Goal: Task Accomplishment & Management: Use online tool/utility

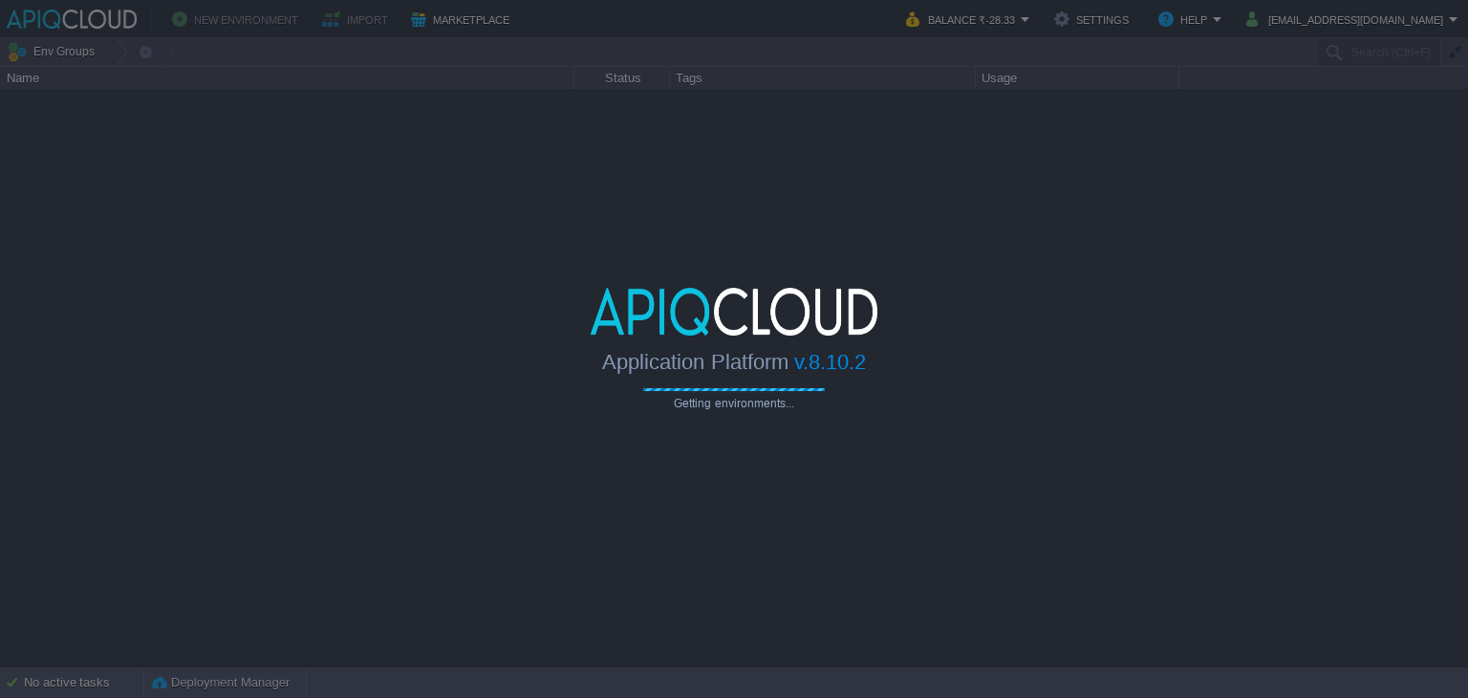
type input "Search (Ctrl+F)"
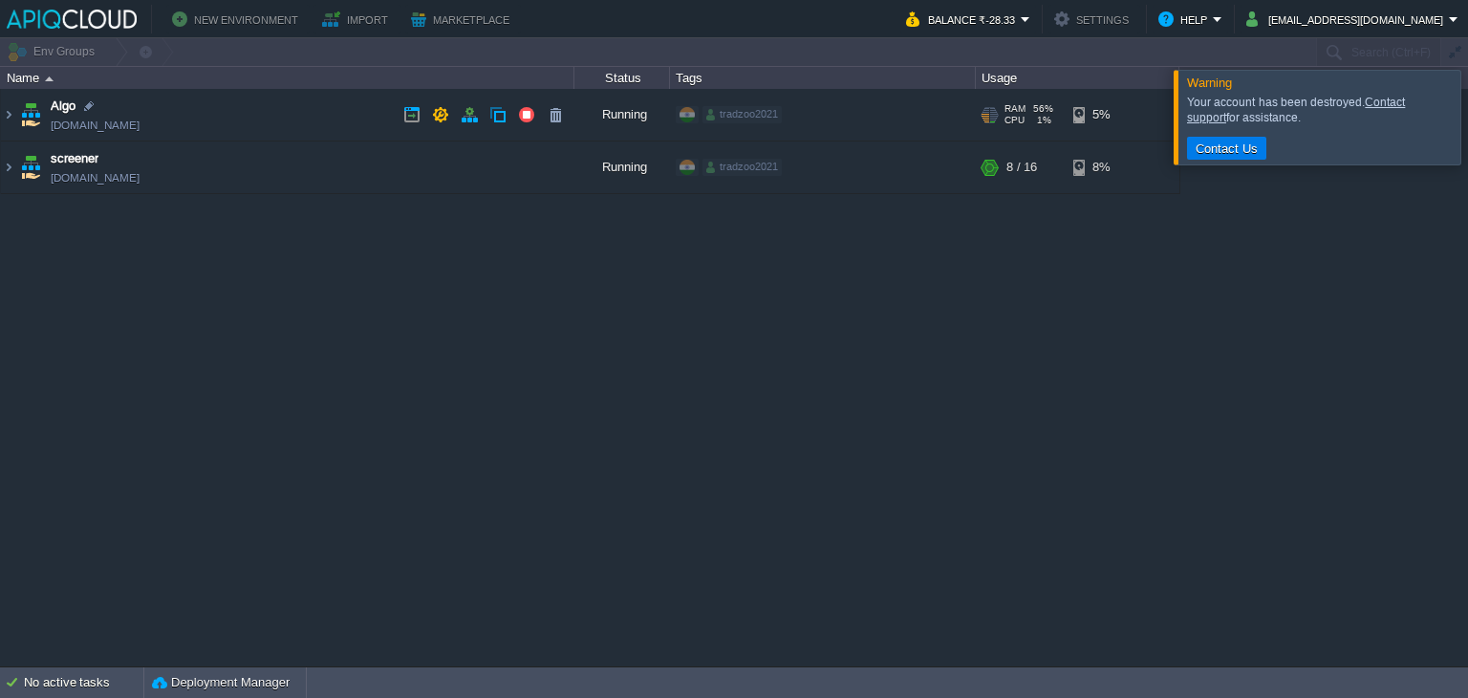
click at [355, 110] on td "Algo [DOMAIN_NAME]" at bounding box center [287, 115] width 573 height 53
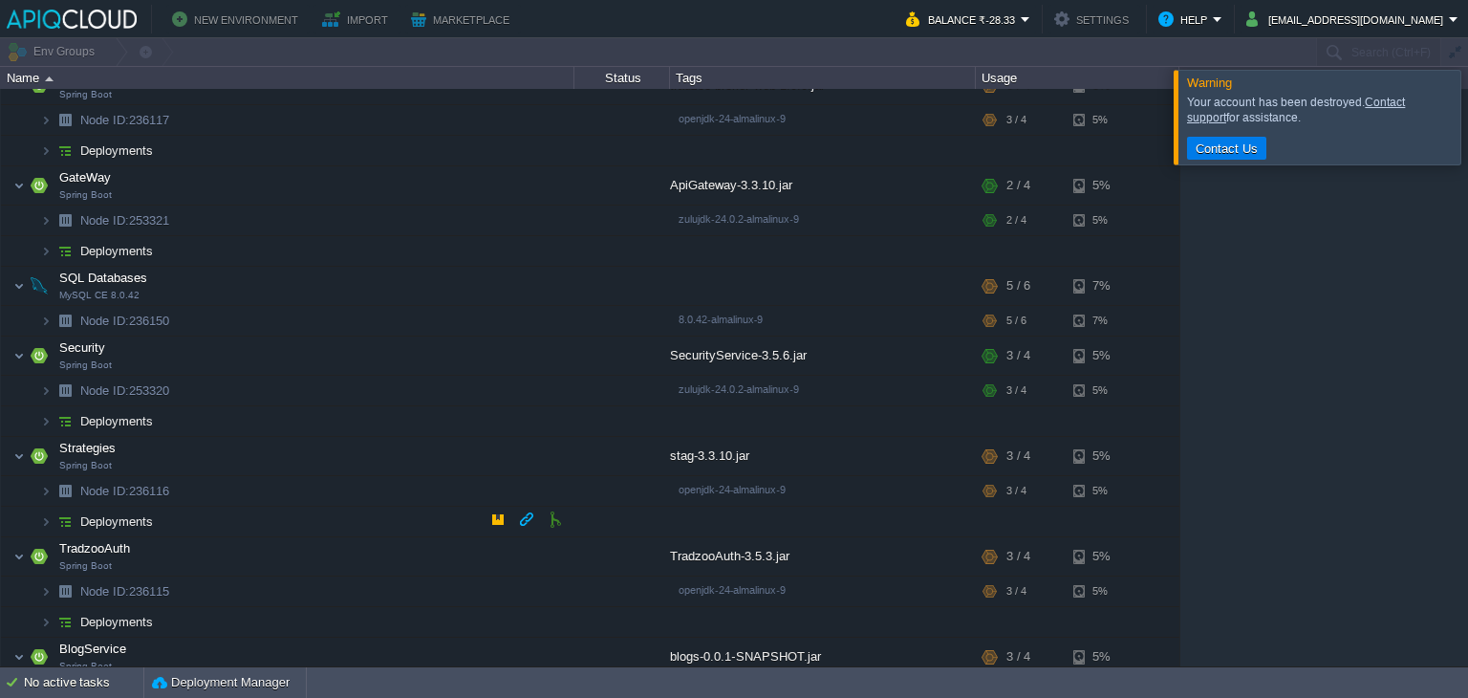
scroll to position [76, 0]
click at [427, 485] on button "button" at bounding box center [430, 486] width 17 height 17
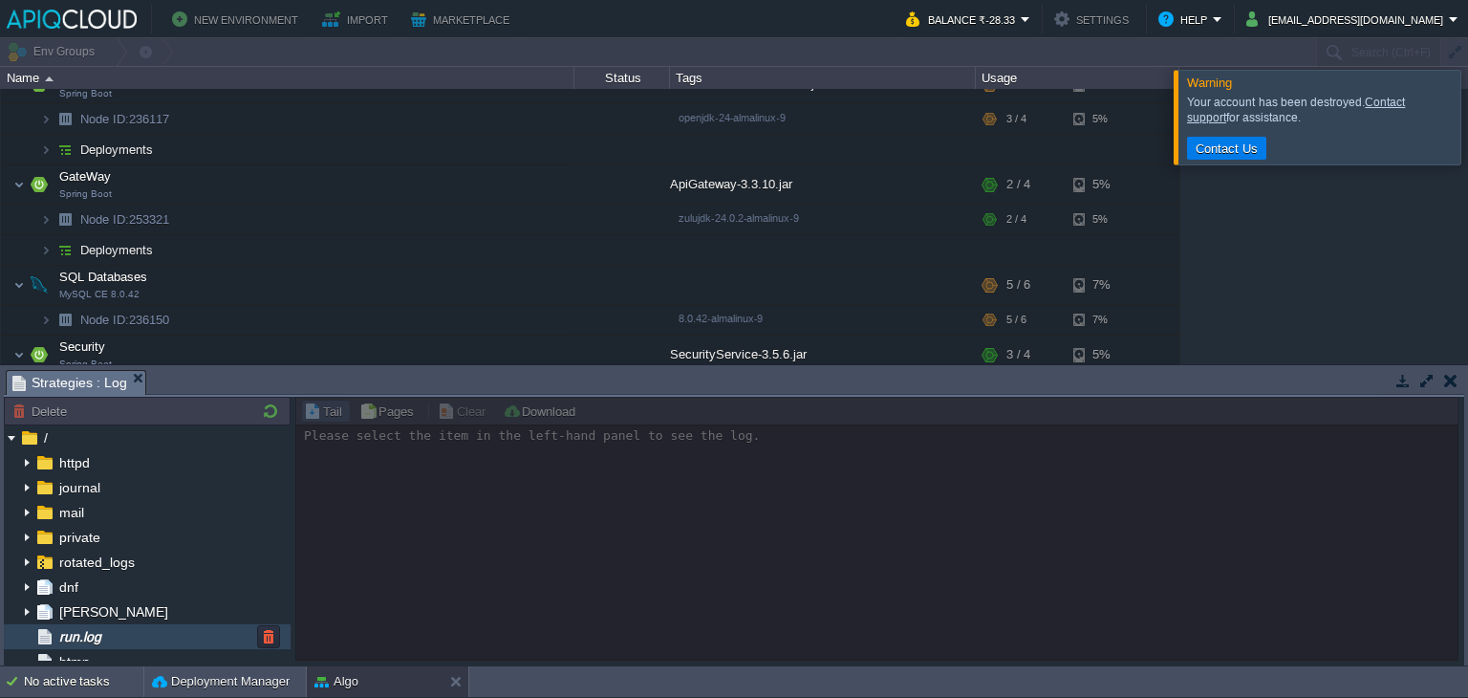
click at [140, 639] on div "run.log" at bounding box center [147, 636] width 287 height 25
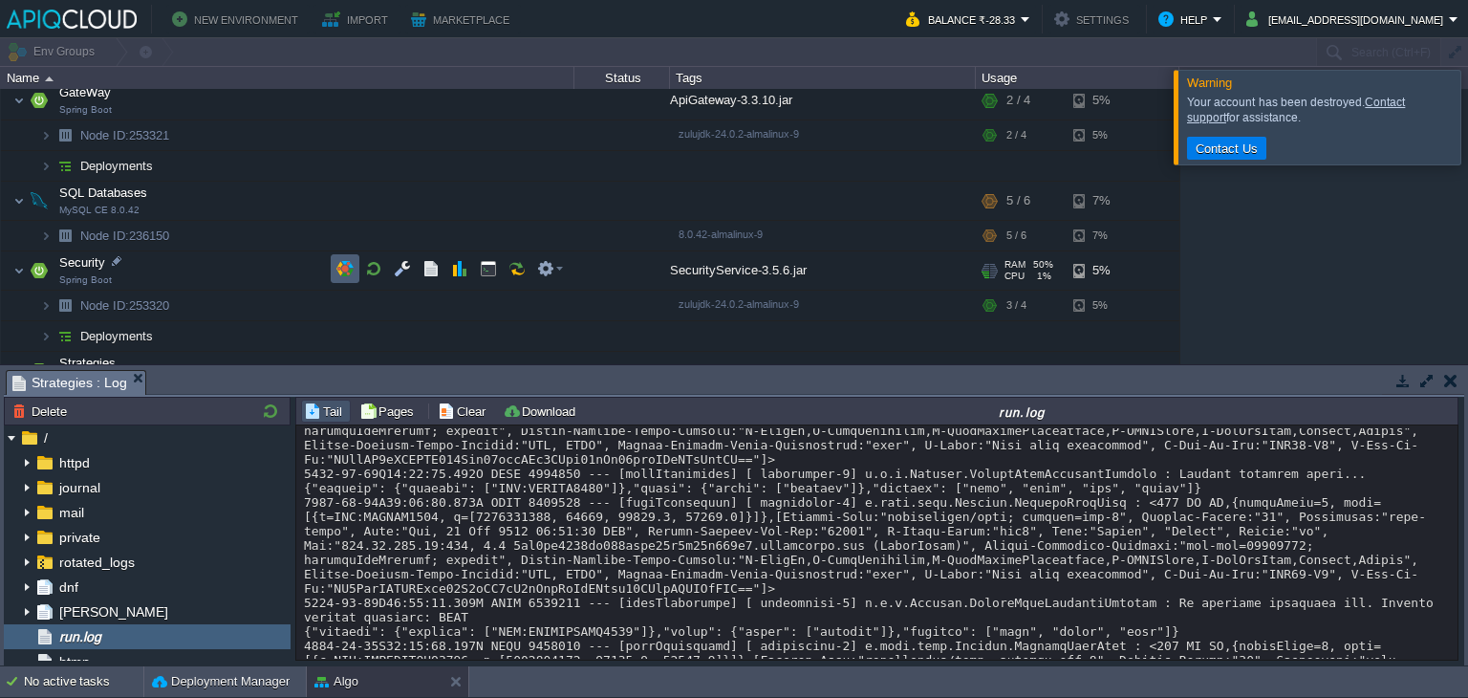
scroll to position [178, 0]
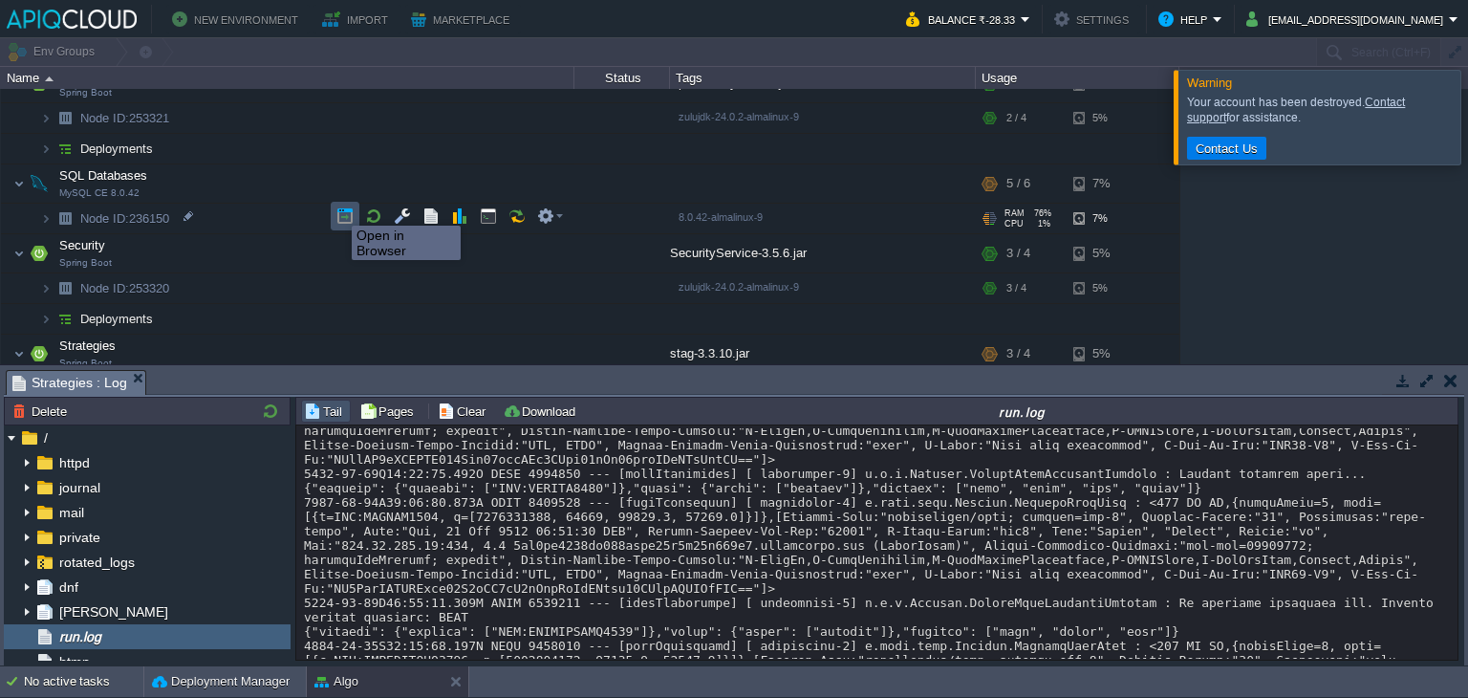
click at [336, 207] on button "button" at bounding box center [344, 215] width 17 height 17
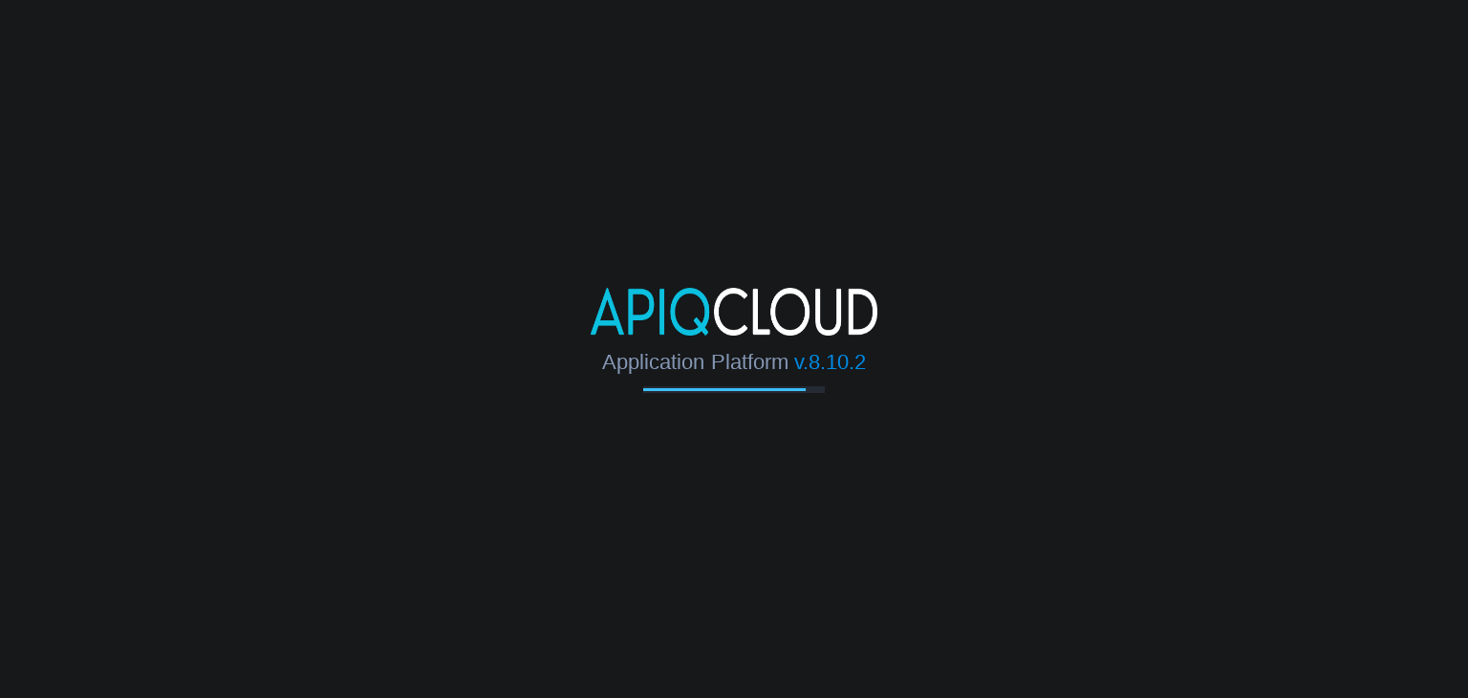
click at [767, 523] on body "Application Platform v.8.10.2" at bounding box center [734, 349] width 1468 height 698
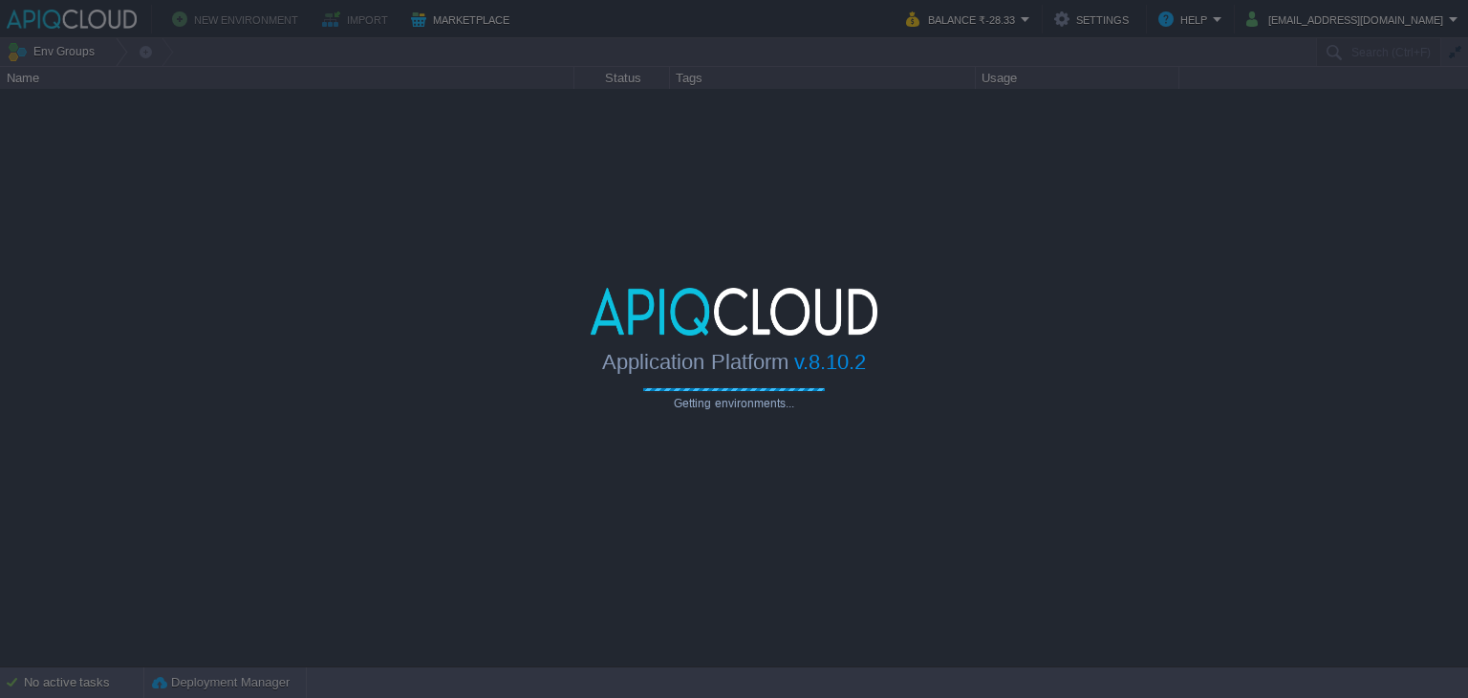
type input "Search (Ctrl+F)"
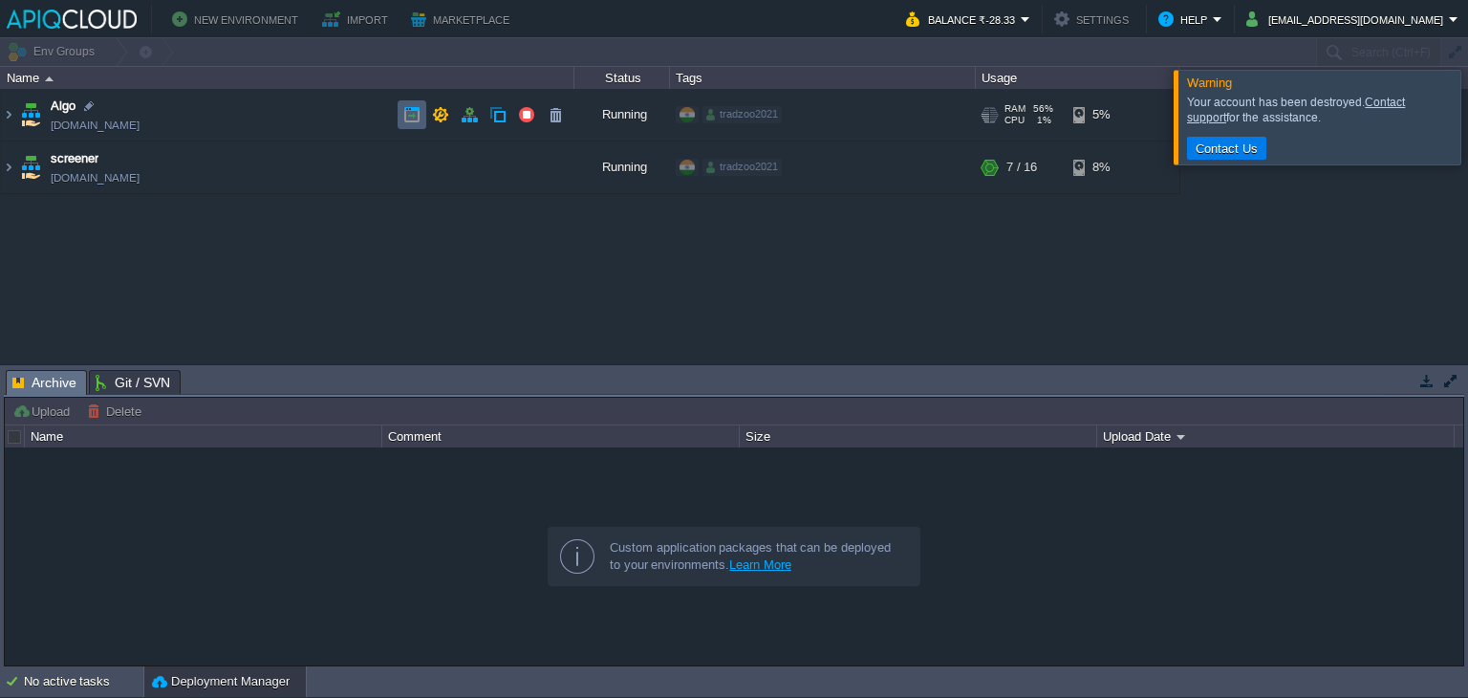
click at [420, 105] on td at bounding box center [412, 114] width 29 height 29
click at [289, 117] on td "Algo [DOMAIN_NAME]" at bounding box center [287, 115] width 573 height 53
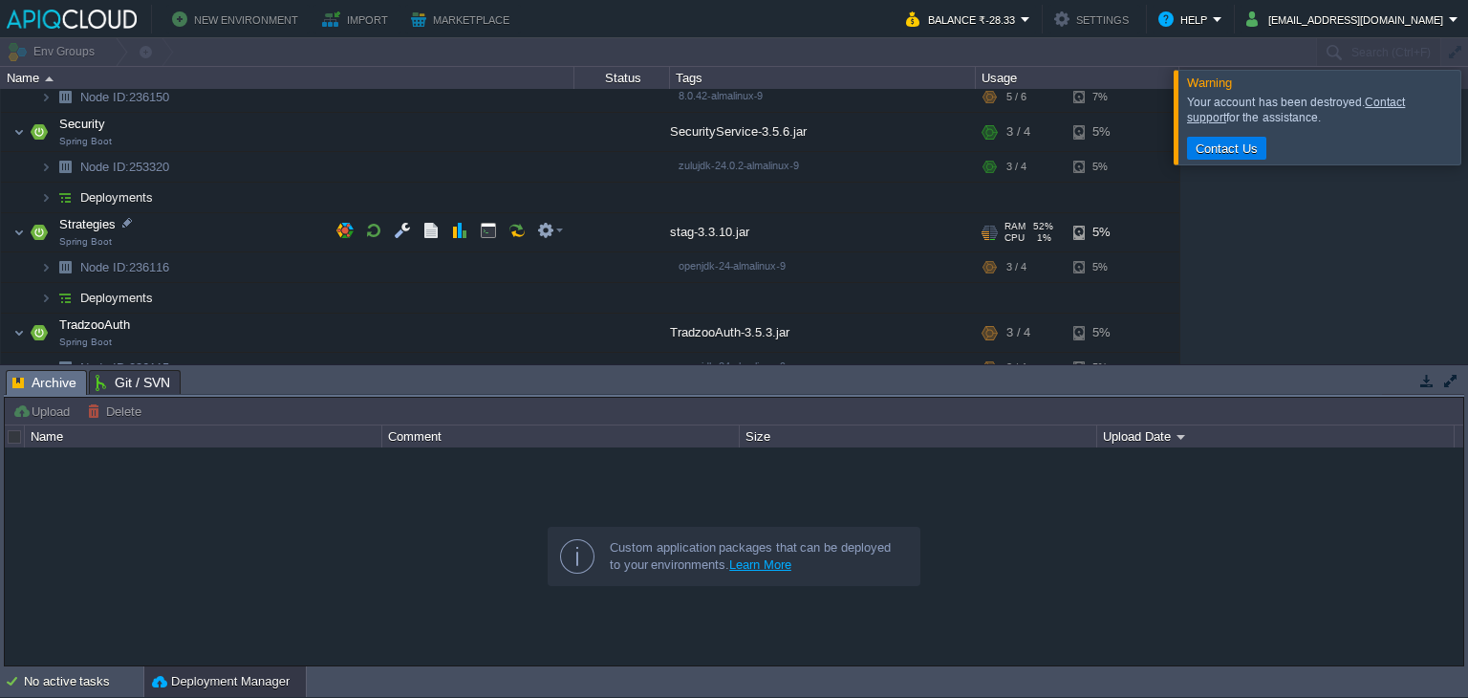
scroll to position [302, 0]
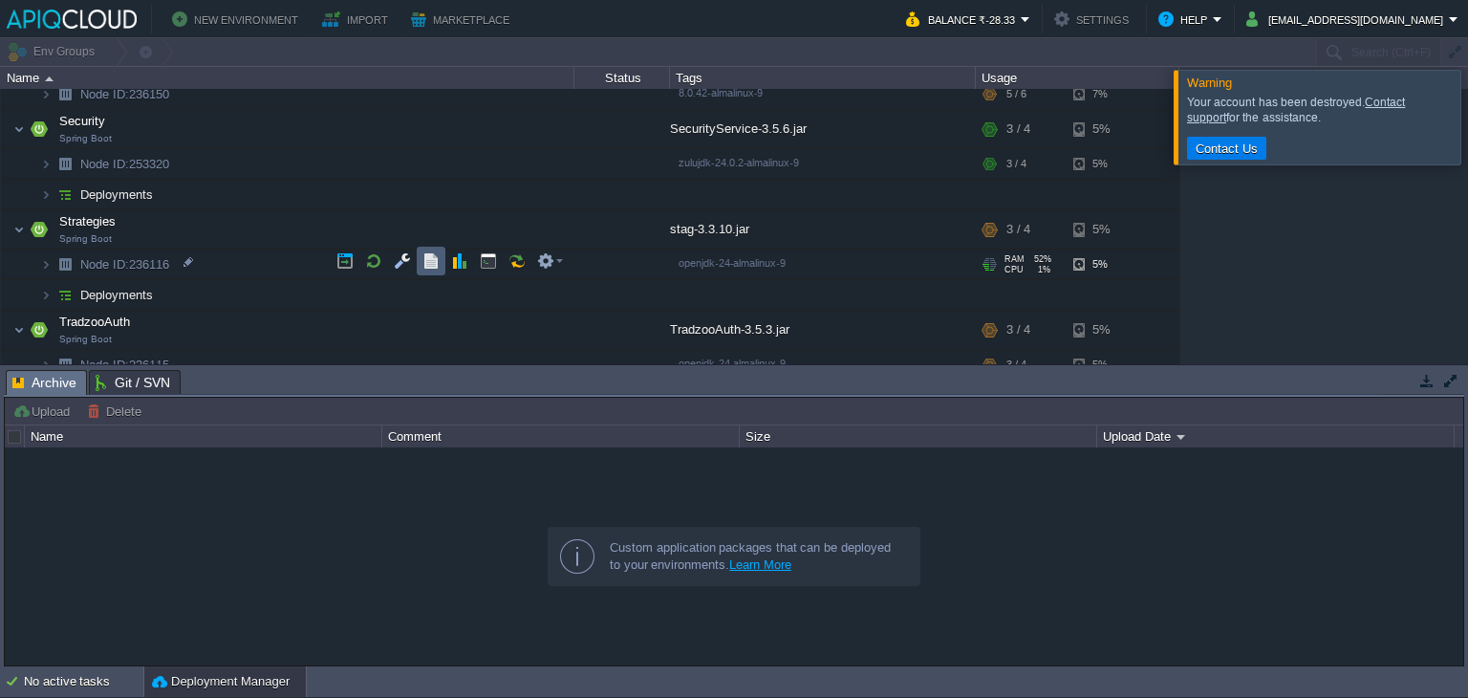
click at [430, 265] on button "button" at bounding box center [430, 260] width 17 height 17
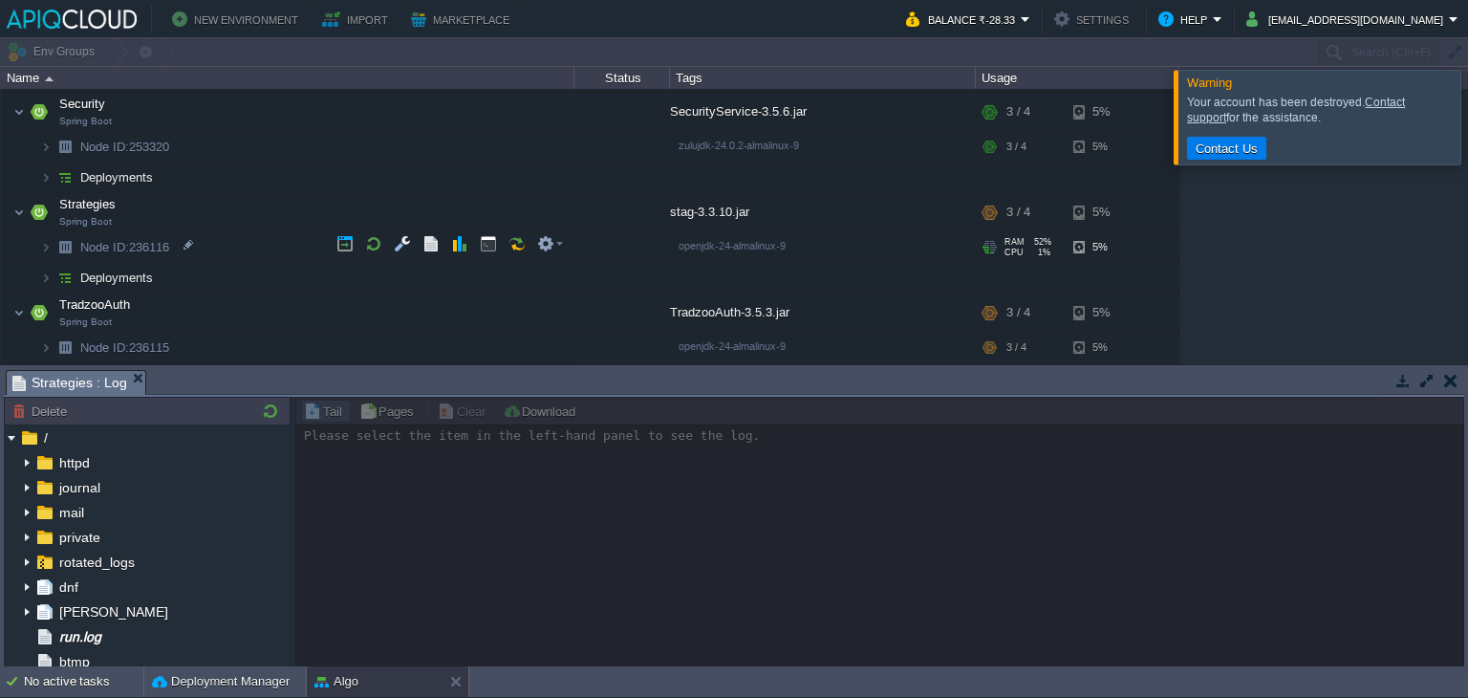
scroll to position [324, 0]
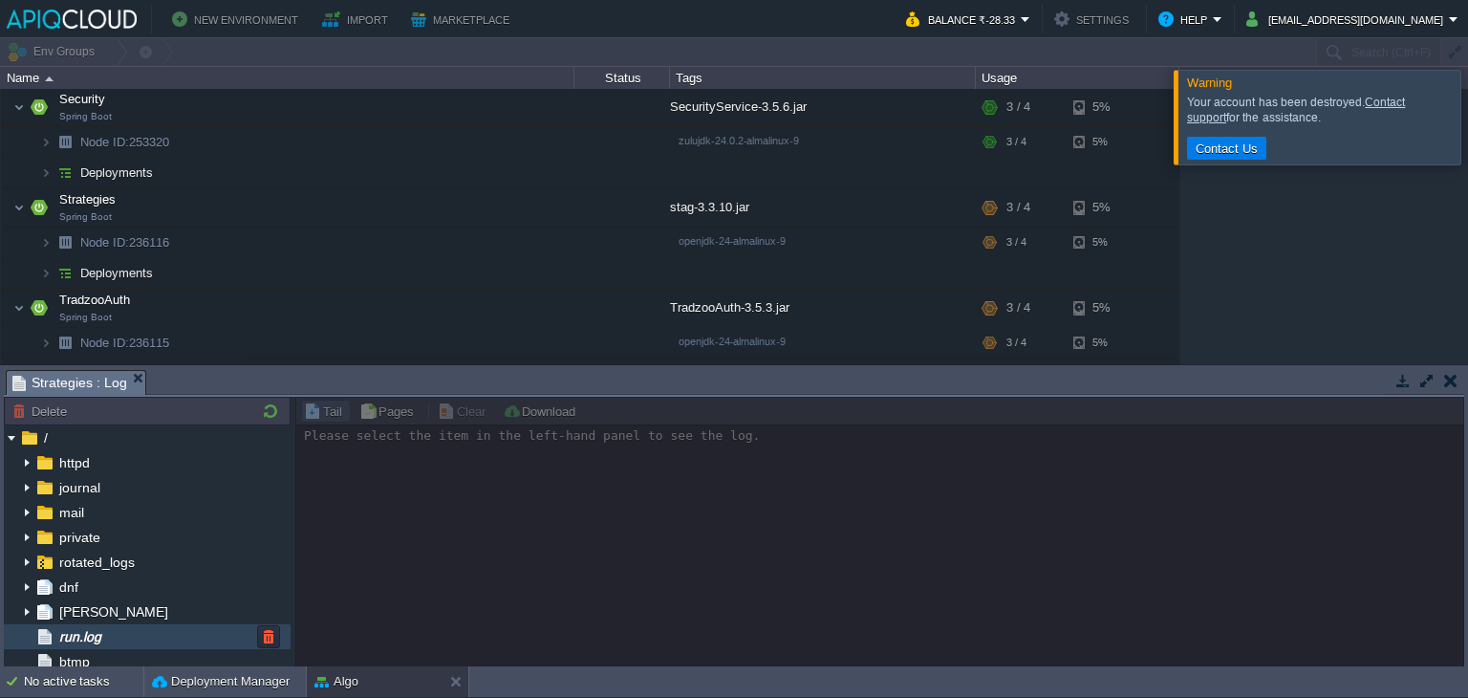
click at [172, 635] on div "run.log" at bounding box center [147, 636] width 287 height 25
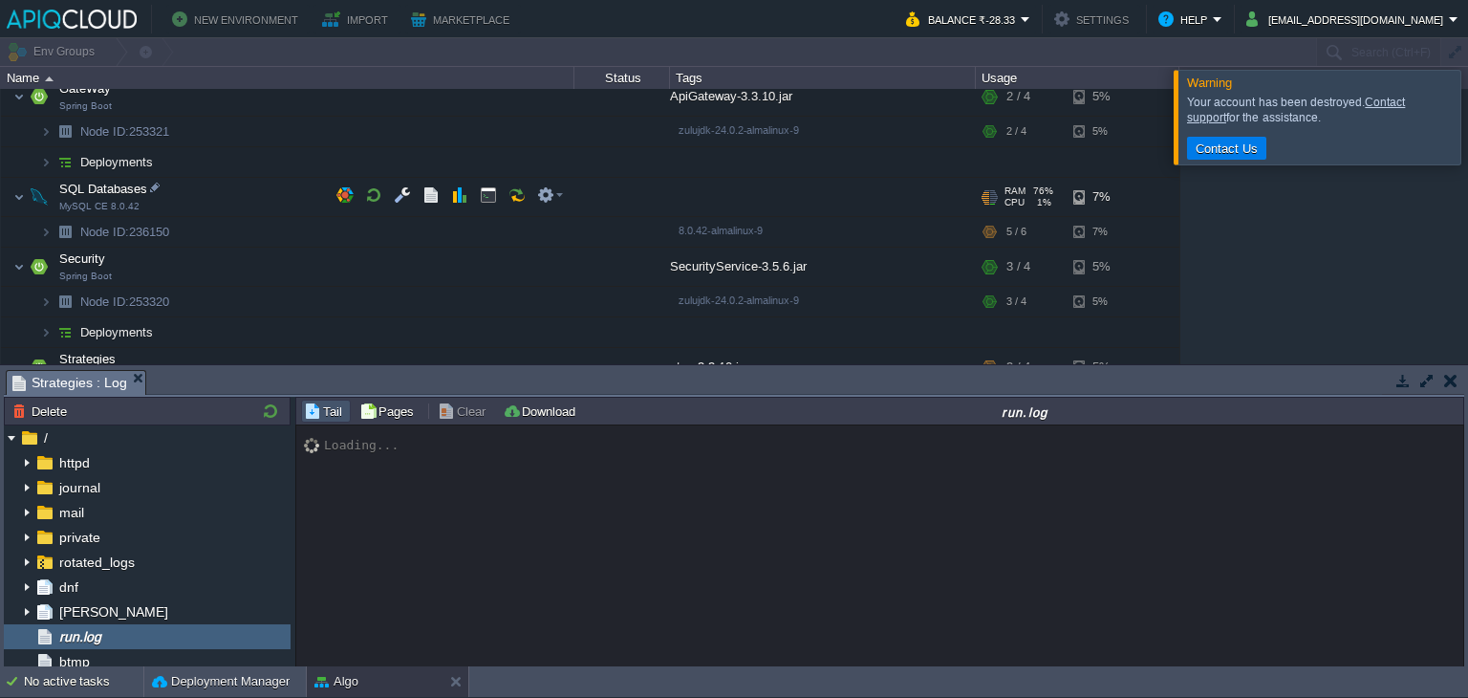
scroll to position [163, 0]
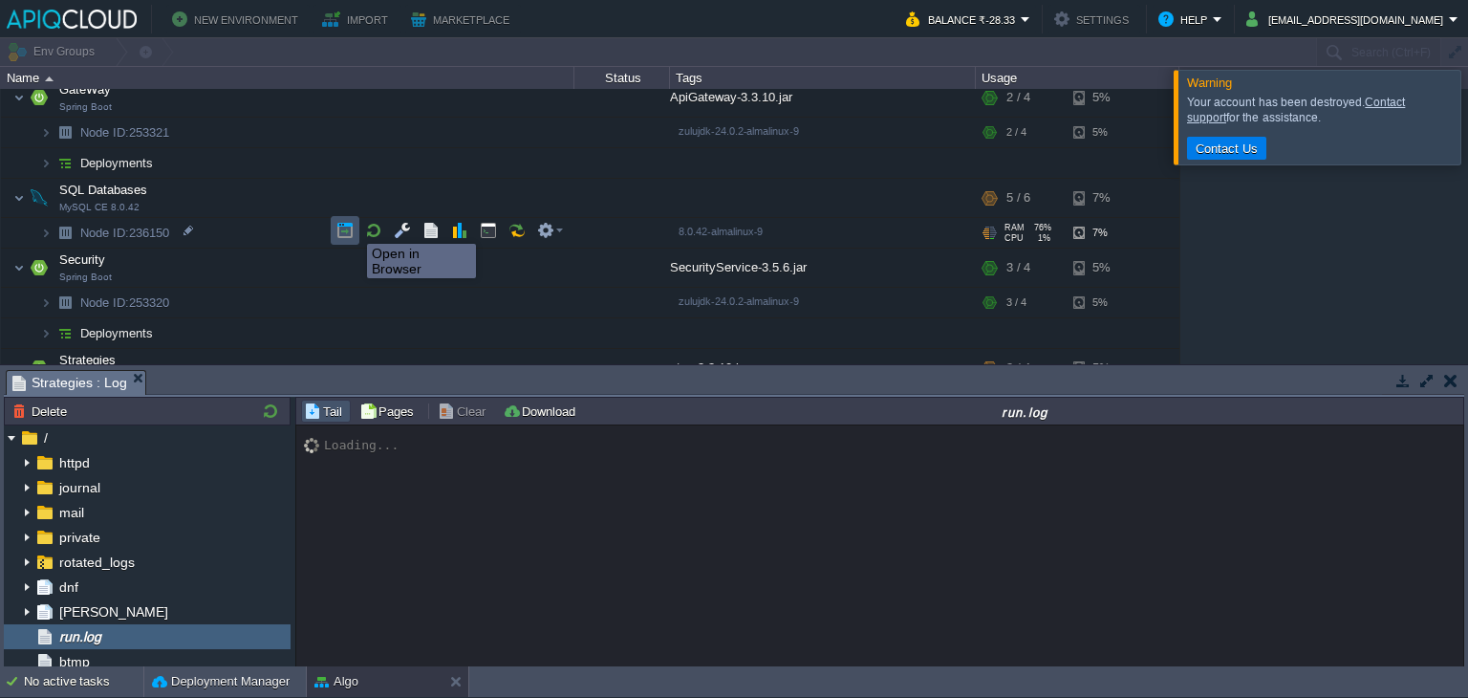
click at [345, 226] on button "button" at bounding box center [344, 230] width 17 height 17
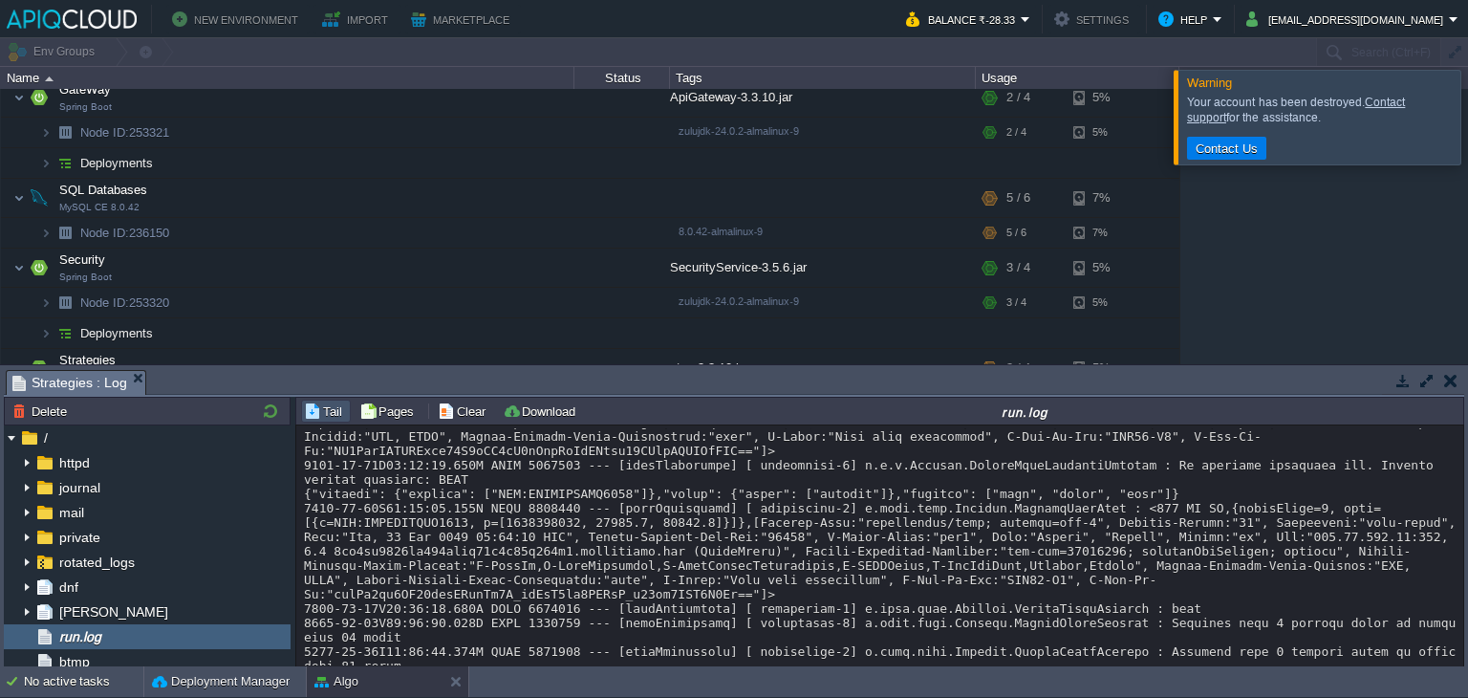
scroll to position [18990, 0]
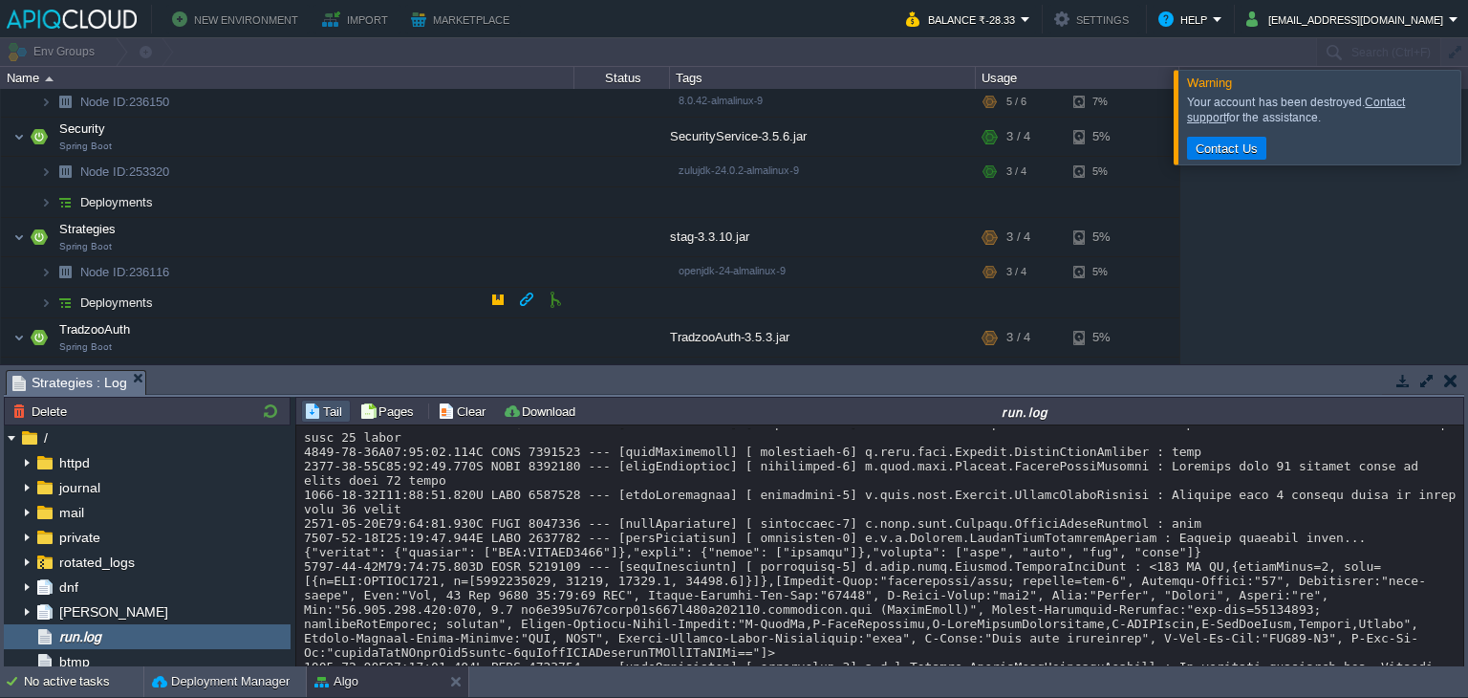
scroll to position [294, 0]
click at [490, 291] on button "button" at bounding box center [497, 298] width 17 height 17
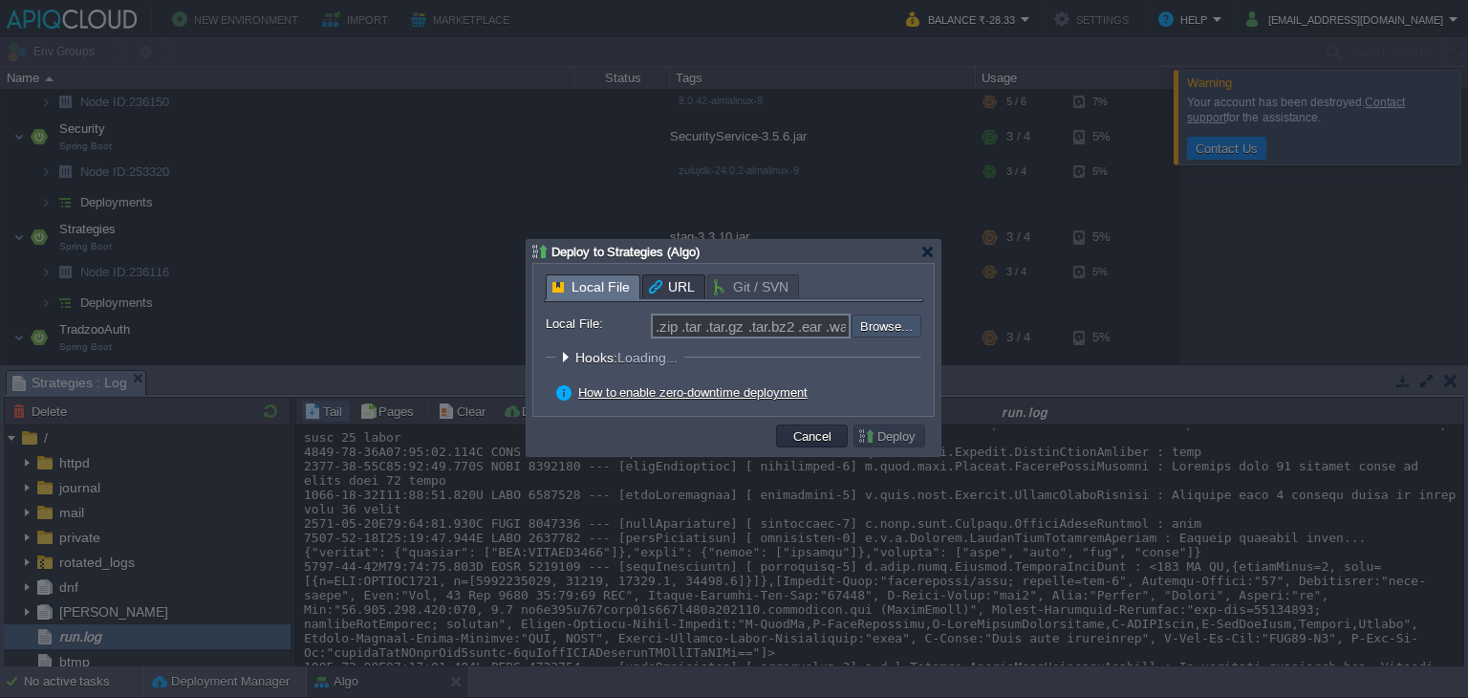
click at [889, 330] on input "file" at bounding box center [800, 325] width 242 height 23
type input "C:\fakepath\stag-3.3.10.jar"
click at [902, 436] on button "Deploy" at bounding box center [889, 435] width 64 height 17
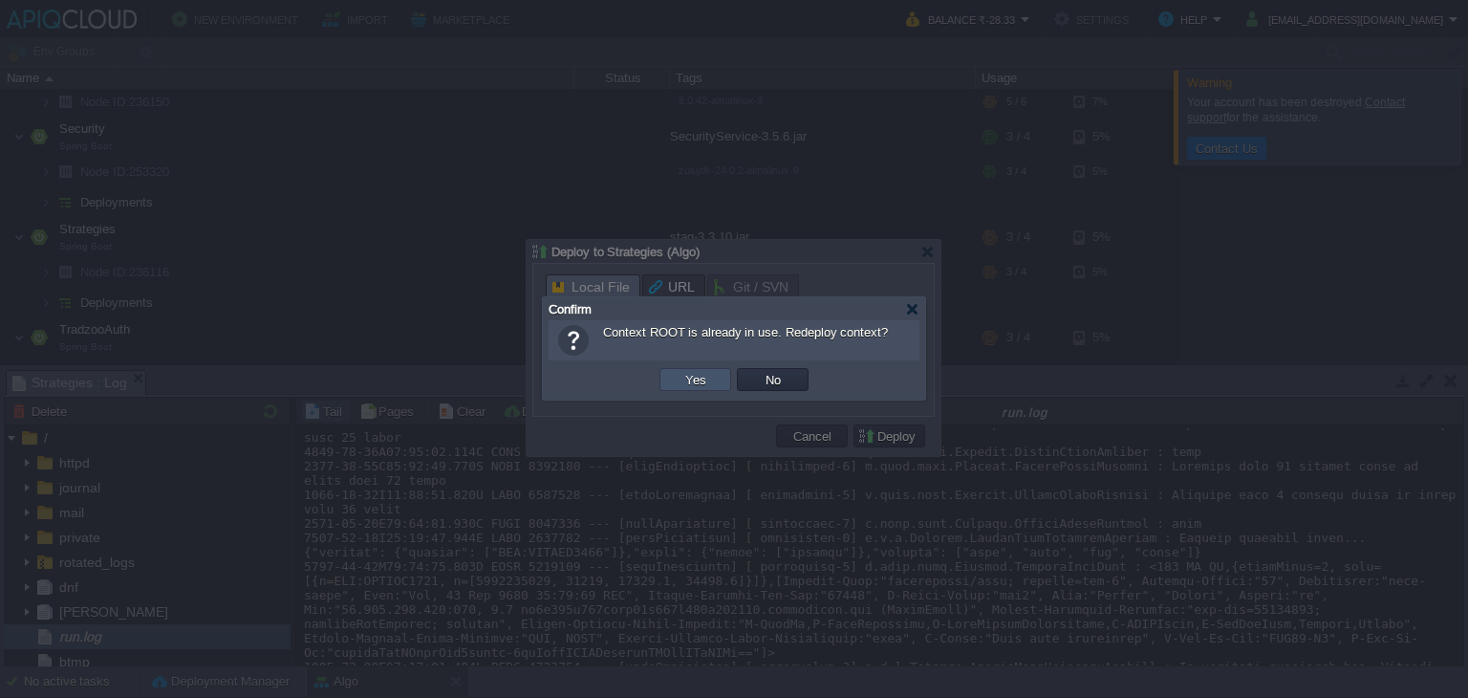
click at [707, 381] on button "Yes" at bounding box center [695, 379] width 32 height 17
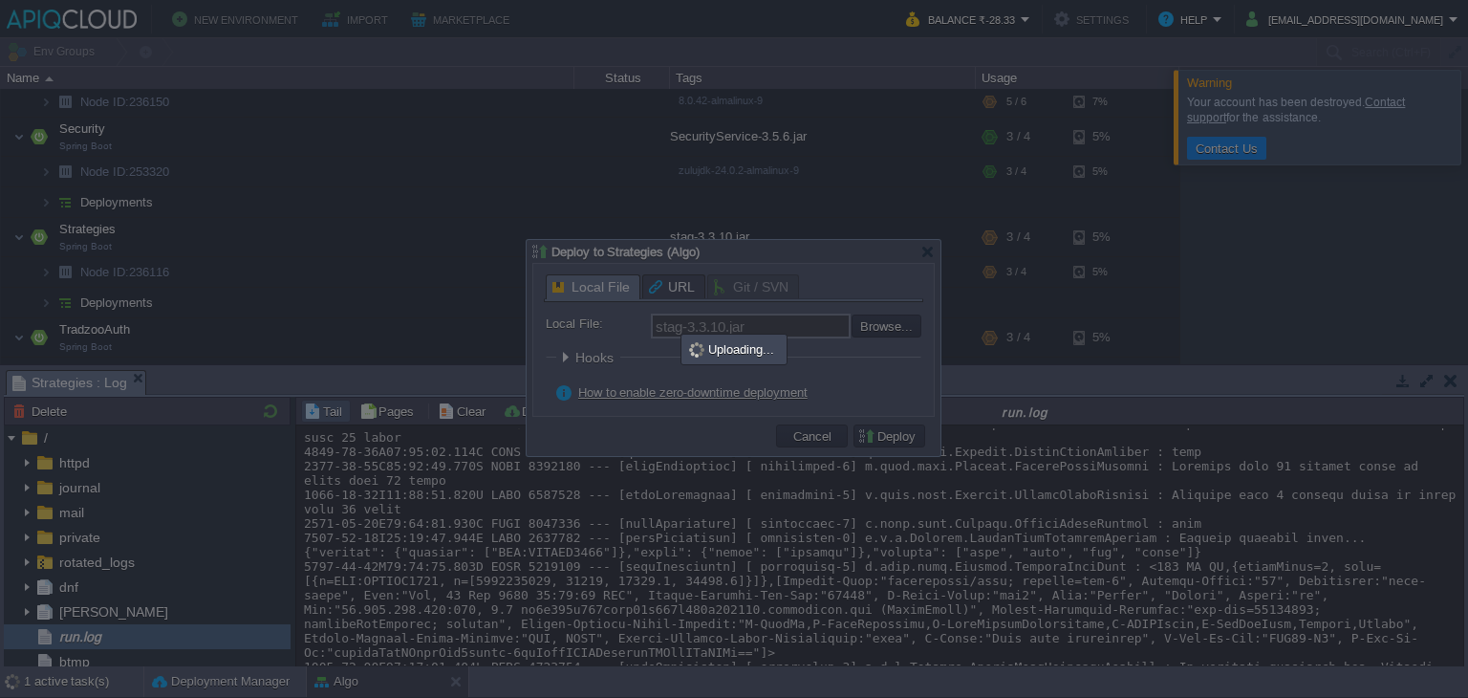
type input ".zip .tar .tar.gz .tar.bz2 .ear .war .jar"
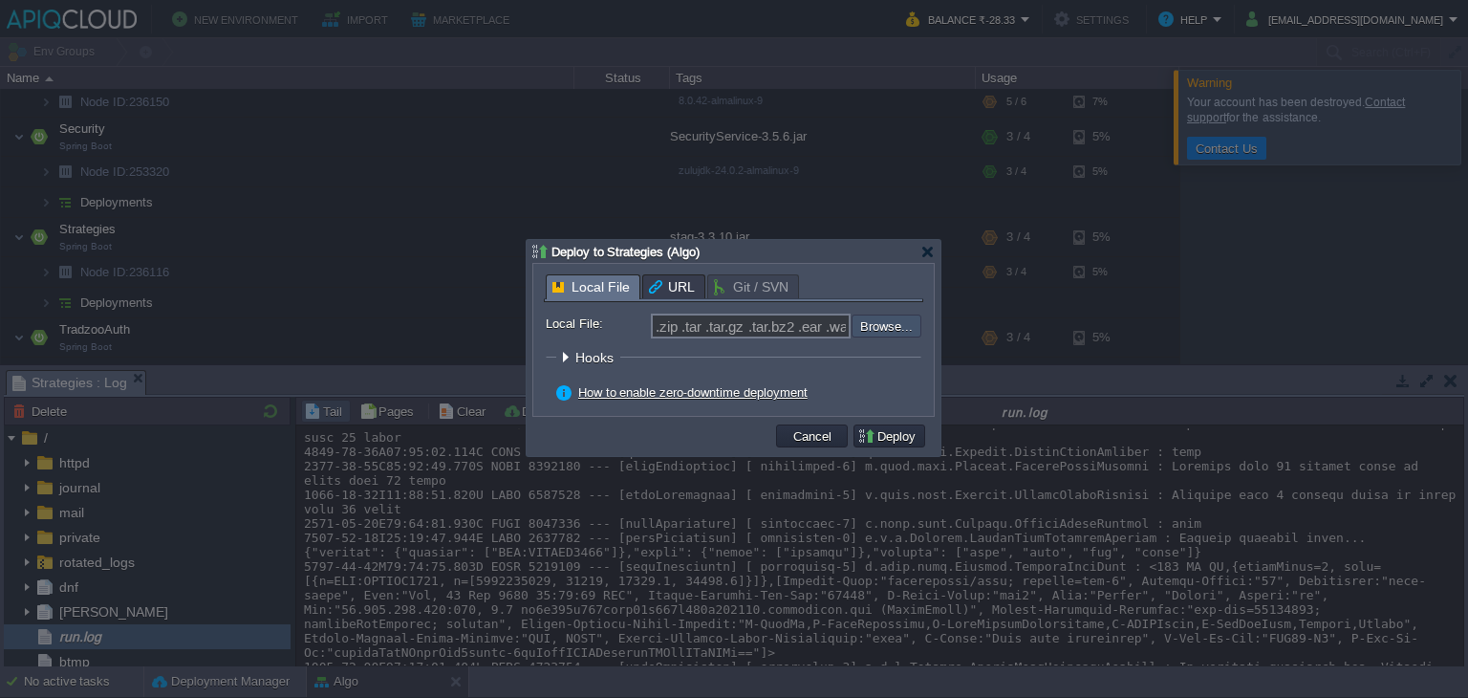
click at [892, 331] on input "file" at bounding box center [800, 324] width 242 height 21
type input "C:\fakepath\stag-3.3.10.jar"
type input "stag-3.3.10.jar"
click at [902, 429] on button "Deploy" at bounding box center [889, 435] width 64 height 17
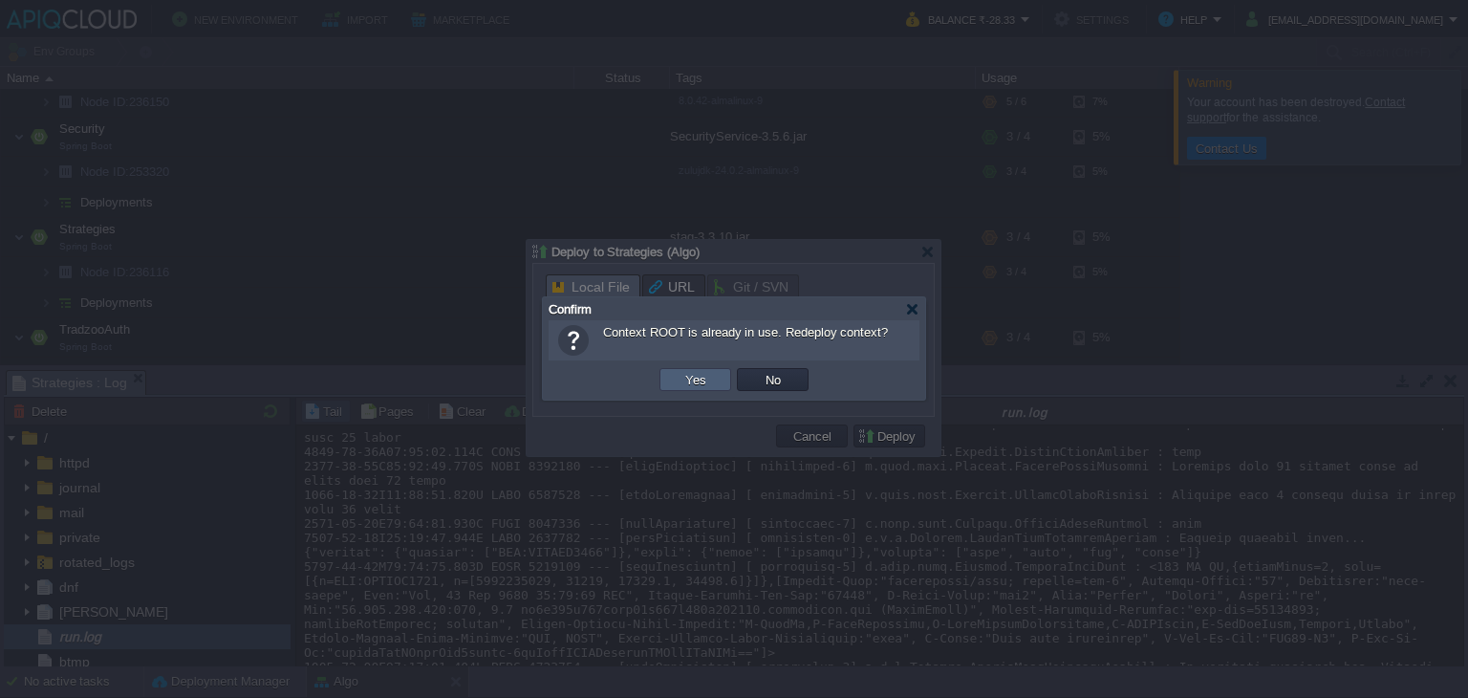
click at [672, 383] on td "Yes" at bounding box center [695, 379] width 72 height 23
